Goal: Task Accomplishment & Management: Use online tool/utility

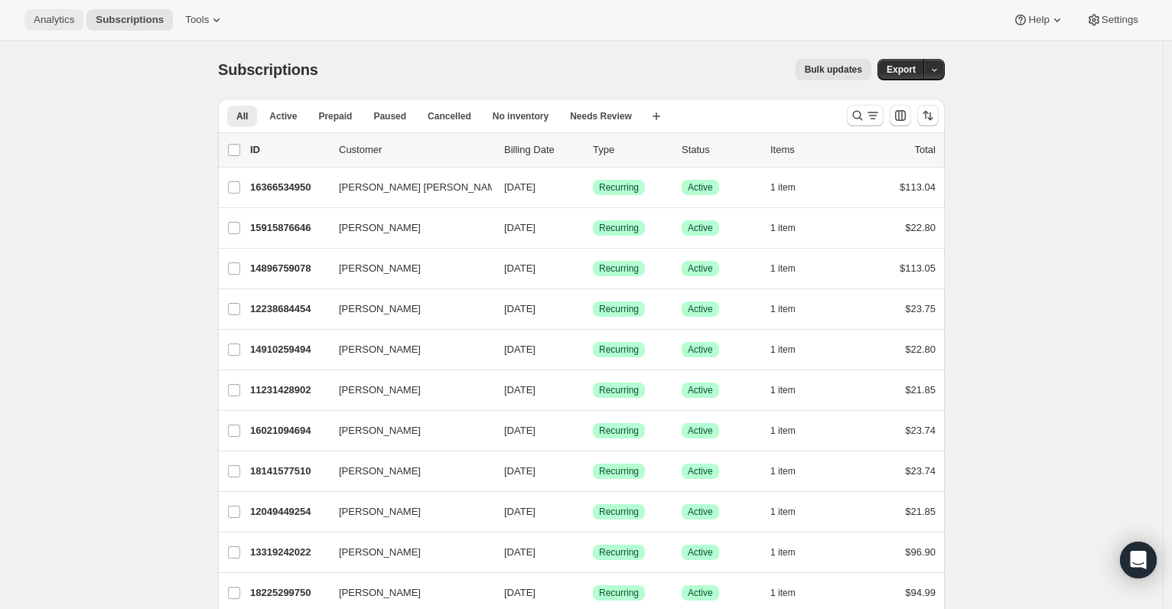
click at [56, 19] on span "Analytics" at bounding box center [54, 20] width 41 height 12
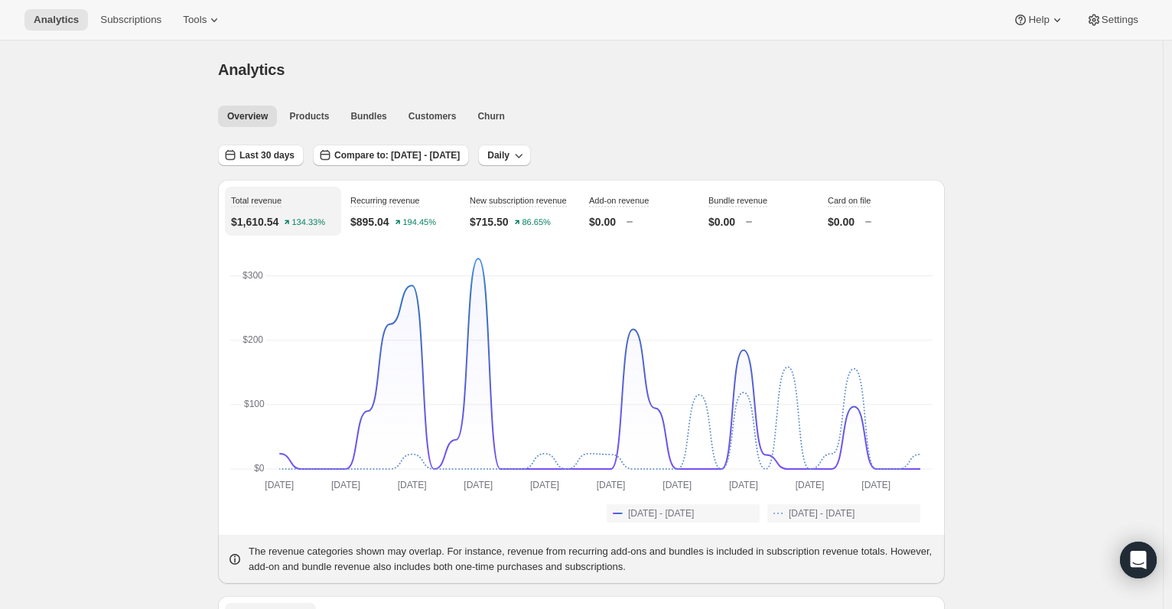
scroll to position [39, 0]
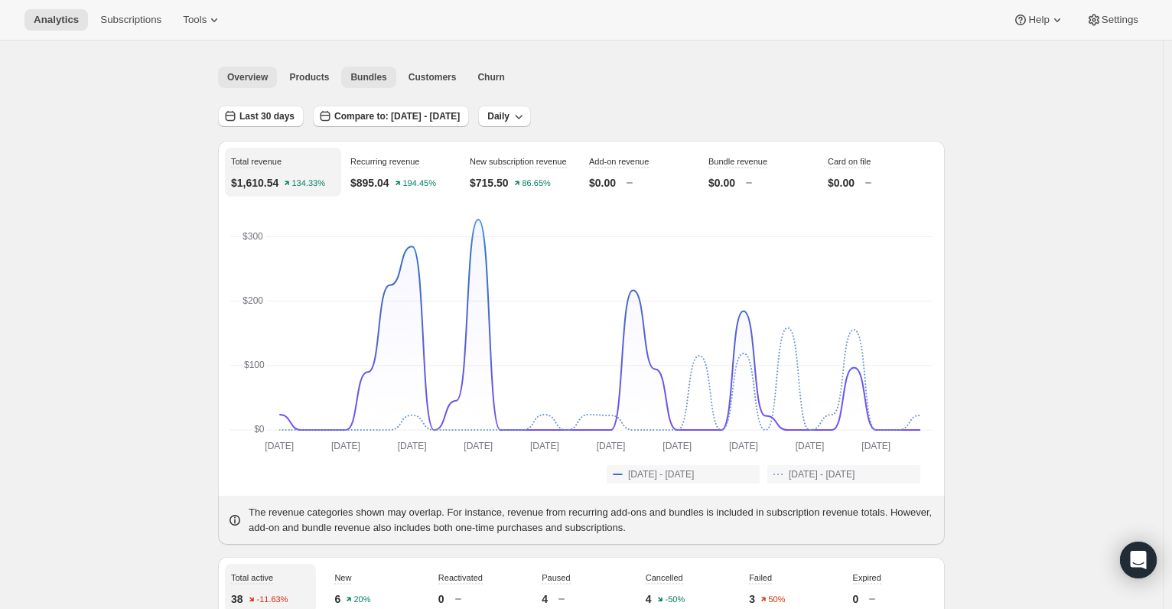
click at [380, 81] on span "Bundles" at bounding box center [368, 77] width 36 height 12
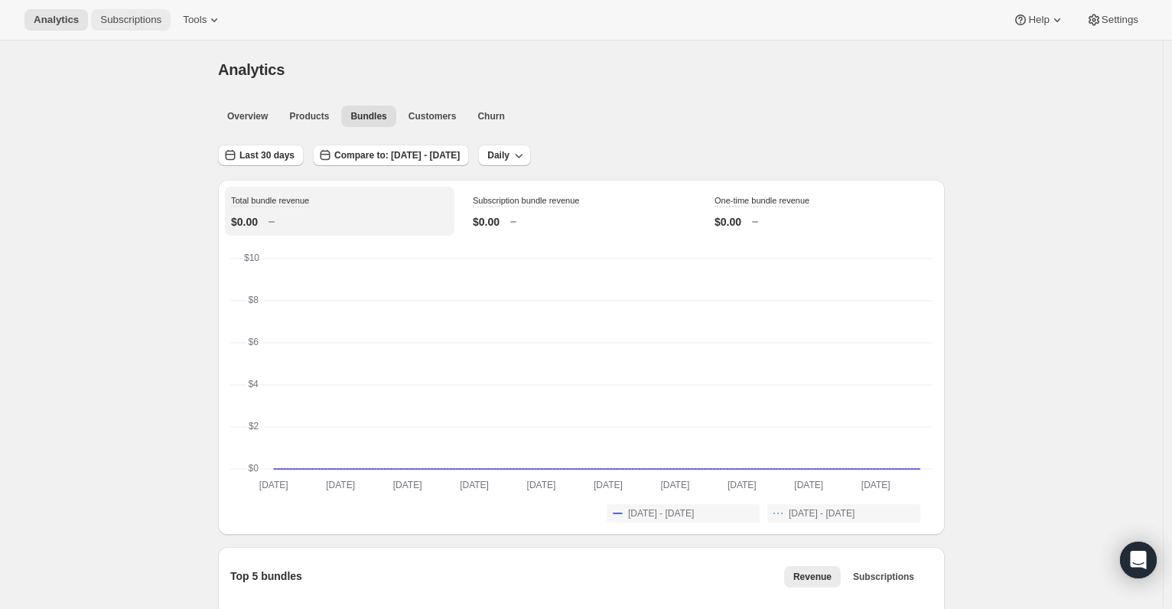
click at [136, 18] on span "Subscriptions" at bounding box center [130, 20] width 61 height 12
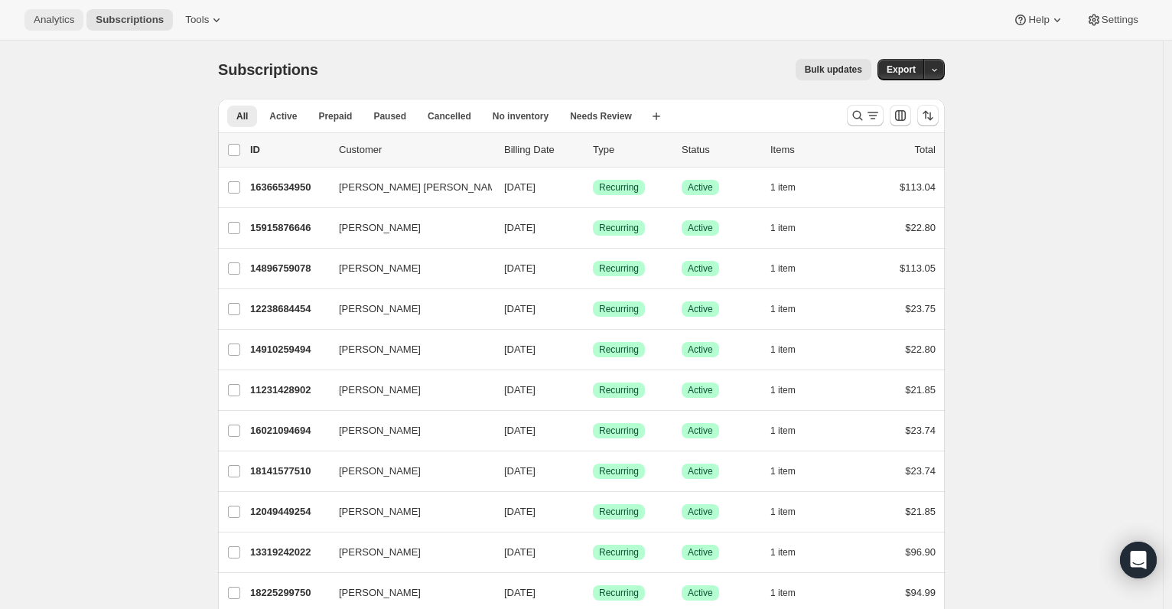
click at [48, 18] on span "Analytics" at bounding box center [54, 20] width 41 height 12
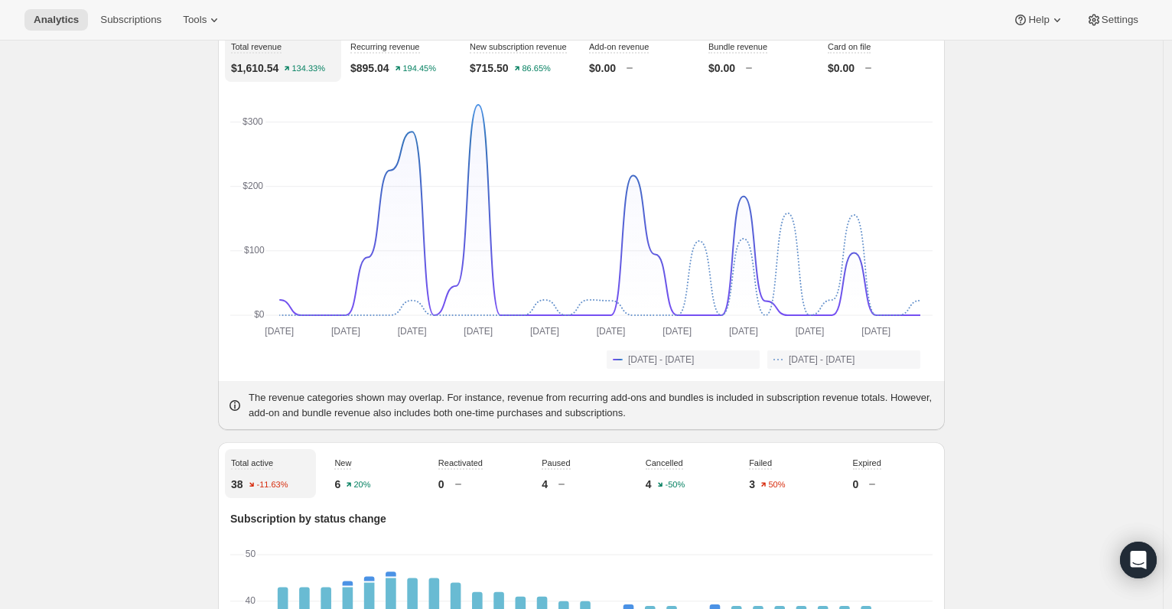
scroll to position [137, 0]
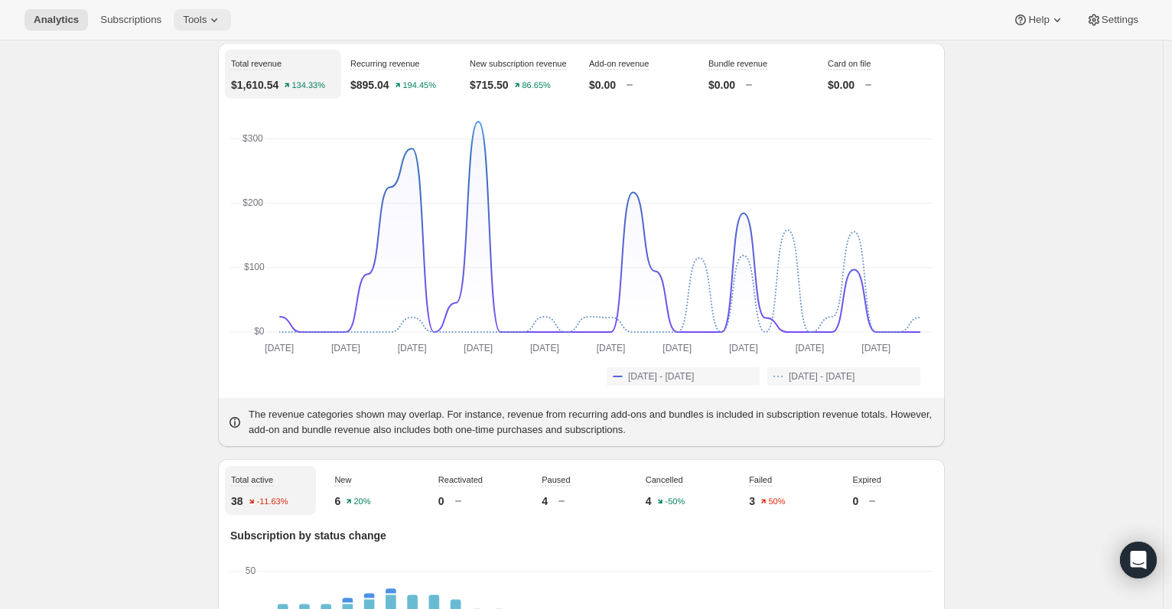
click at [221, 17] on icon at bounding box center [214, 19] width 15 height 15
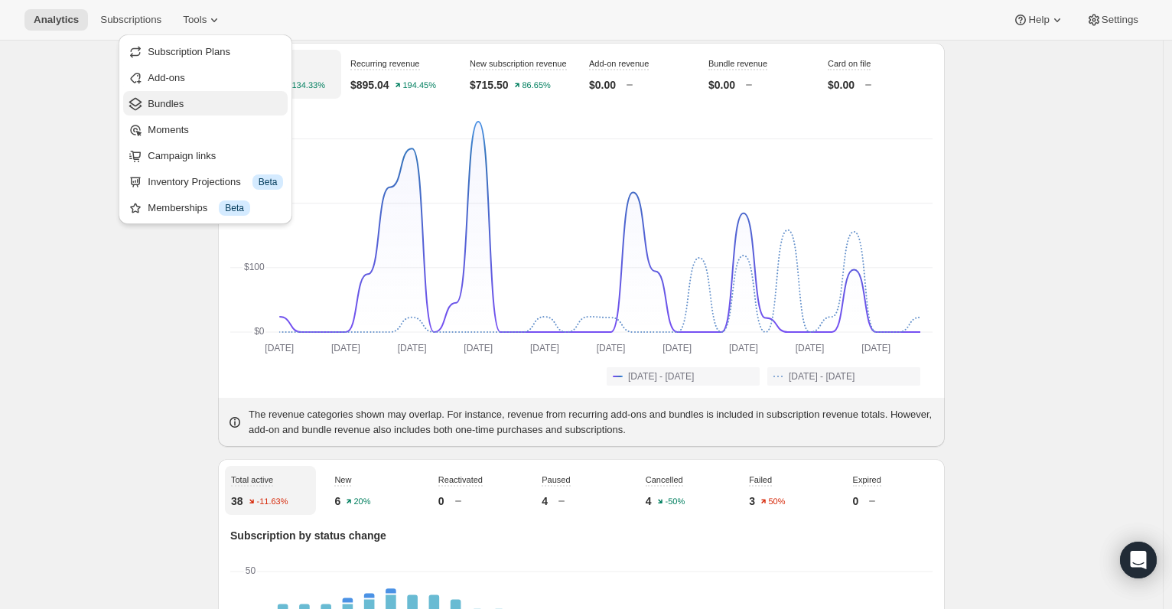
click at [210, 109] on span "Bundles" at bounding box center [215, 103] width 135 height 15
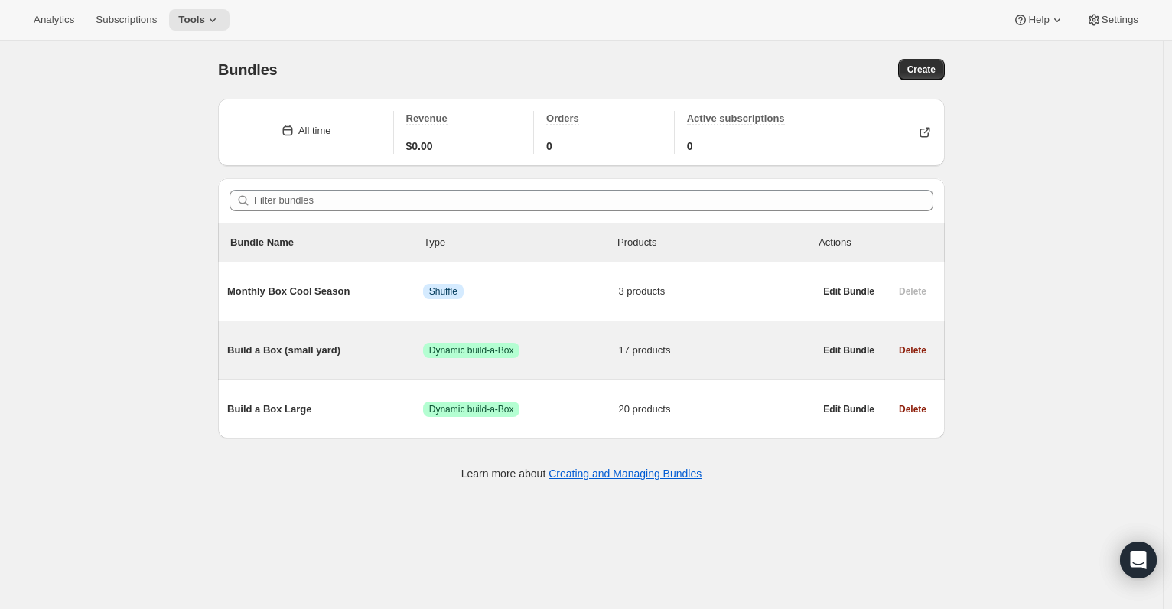
click at [284, 350] on span "Build a Box (small yard)" at bounding box center [325, 350] width 196 height 15
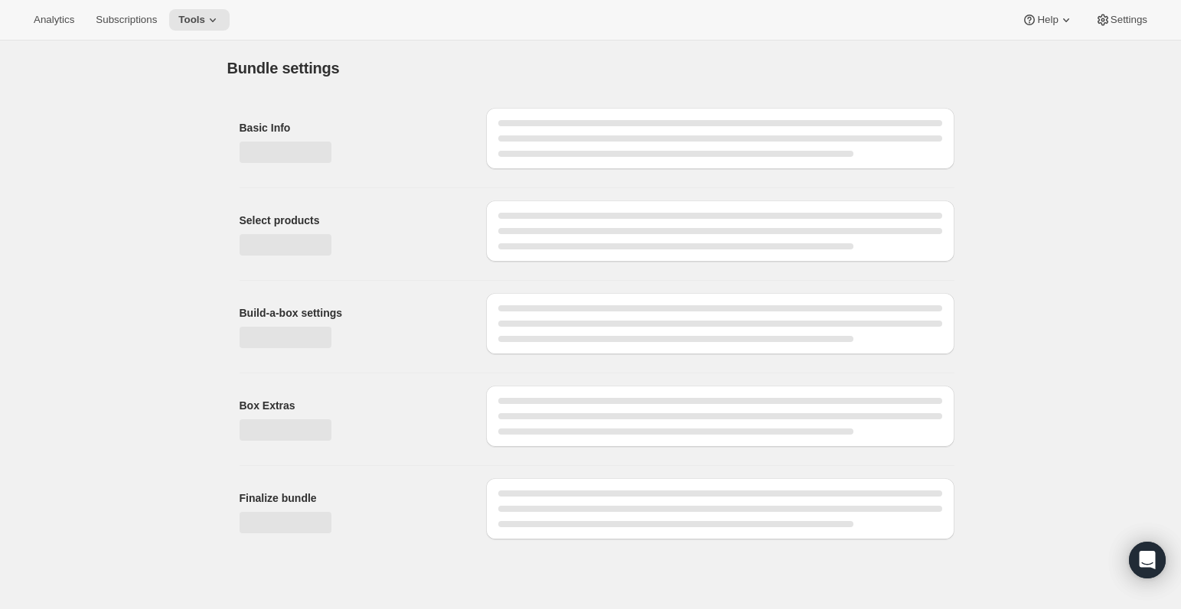
type input "Build a Box (small yard)"
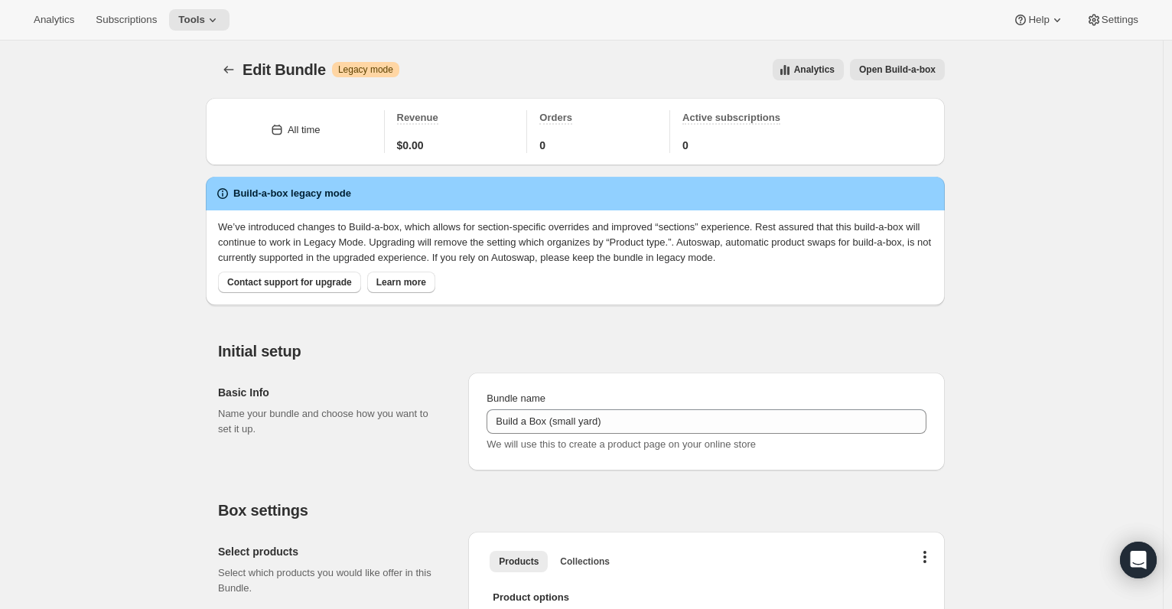
click at [899, 68] on span "Open Build-a-box" at bounding box center [897, 70] width 77 height 12
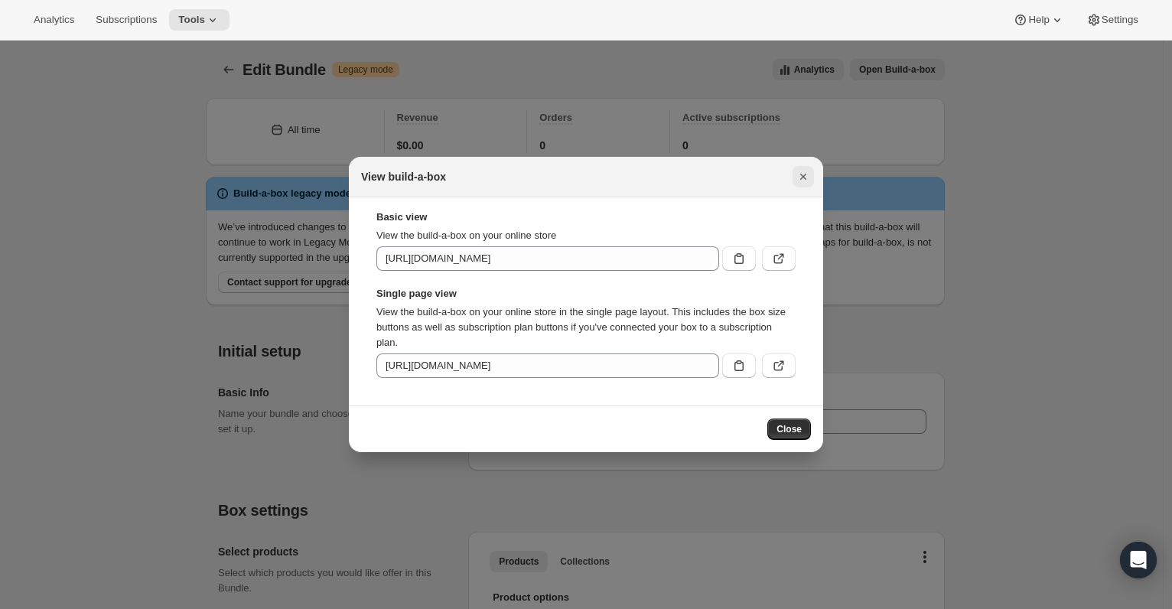
click at [805, 181] on icon "Close" at bounding box center [803, 176] width 15 height 15
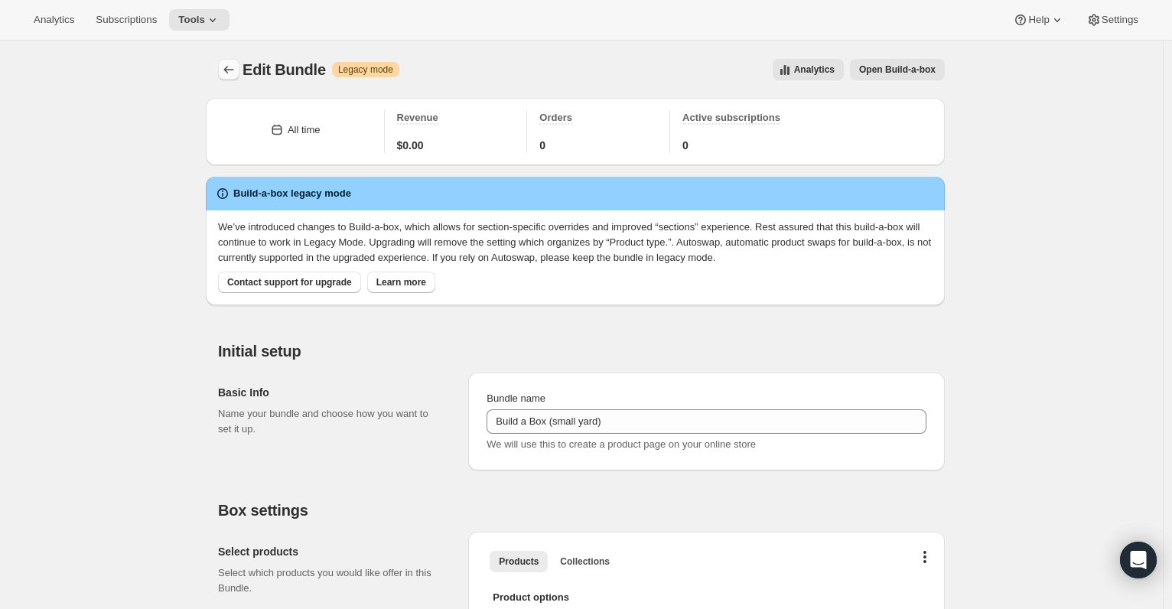
click at [226, 73] on icon "Bundles" at bounding box center [228, 69] width 15 height 15
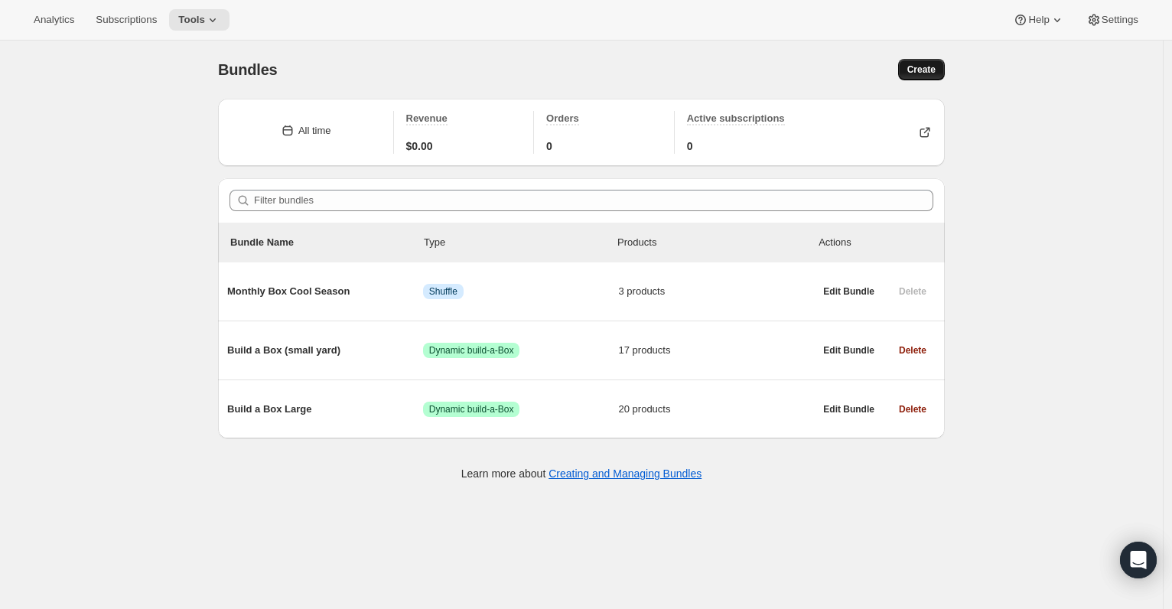
click at [936, 68] on span "Create" at bounding box center [921, 70] width 28 height 12
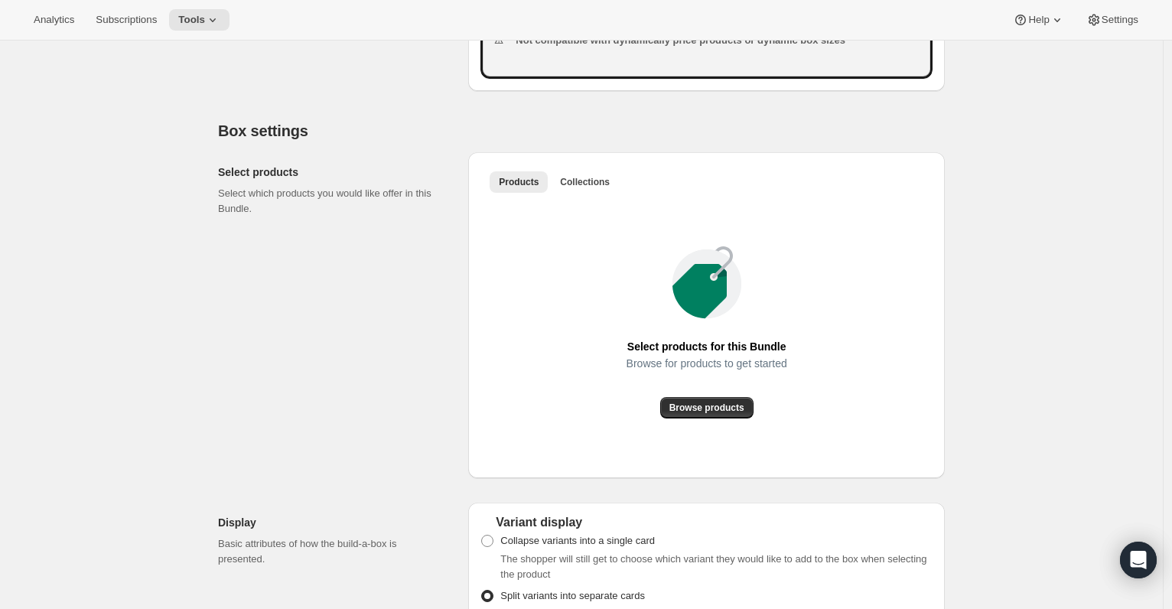
scroll to position [722, 0]
click at [709, 413] on span "Browse products" at bounding box center [707, 407] width 75 height 12
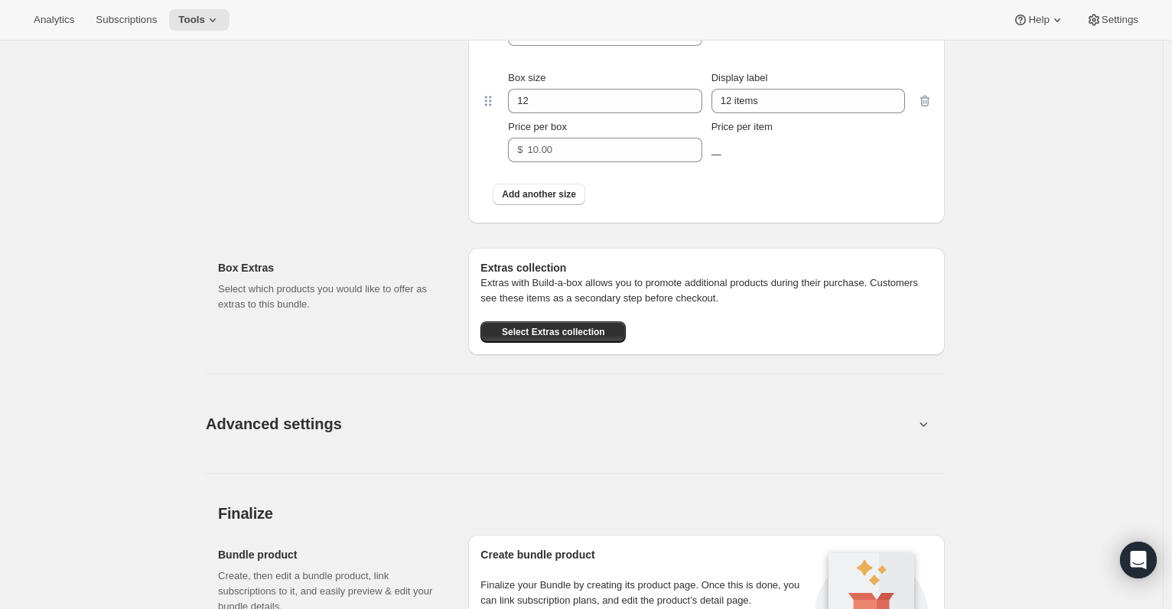
scroll to position [1753, 0]
